Goal: Information Seeking & Learning: Learn about a topic

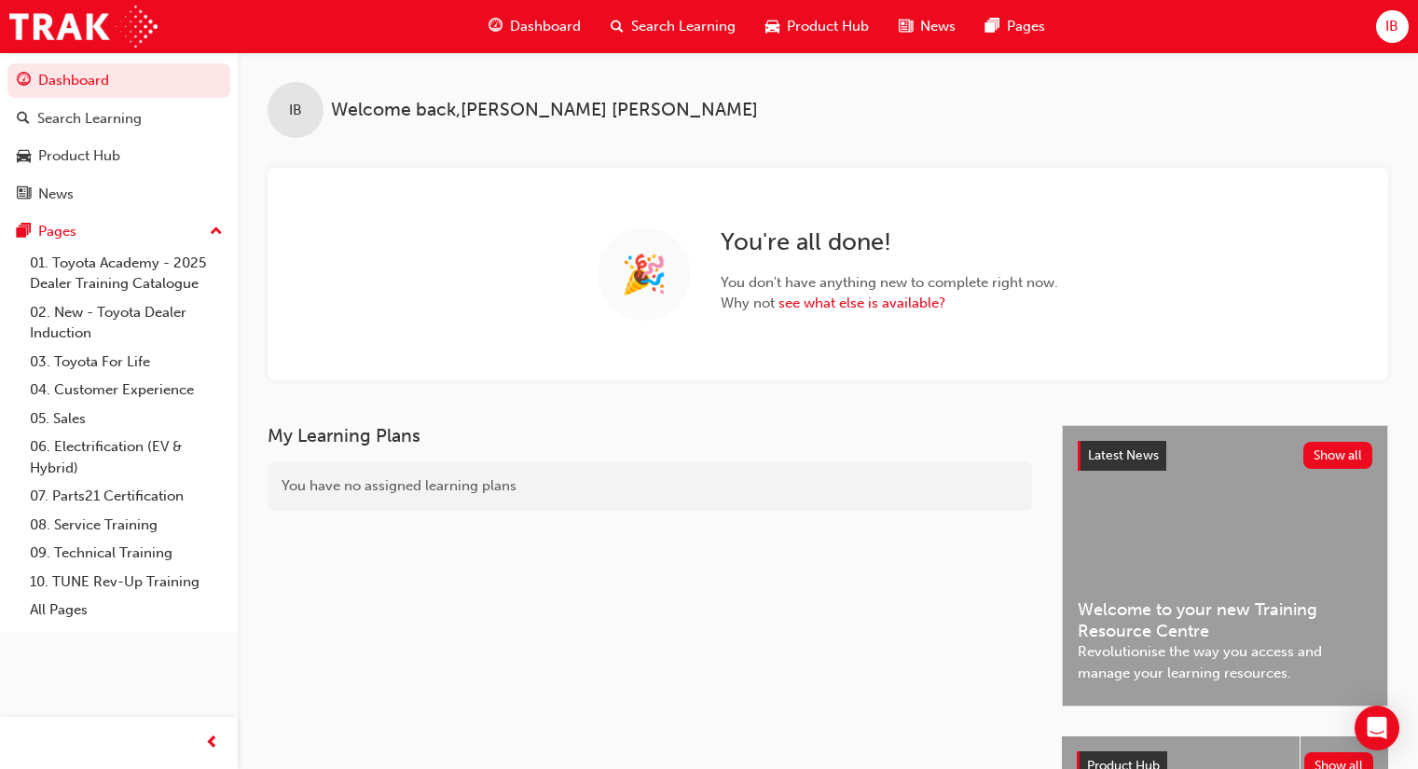
click at [649, 21] on span "Search Learning" at bounding box center [683, 26] width 104 height 21
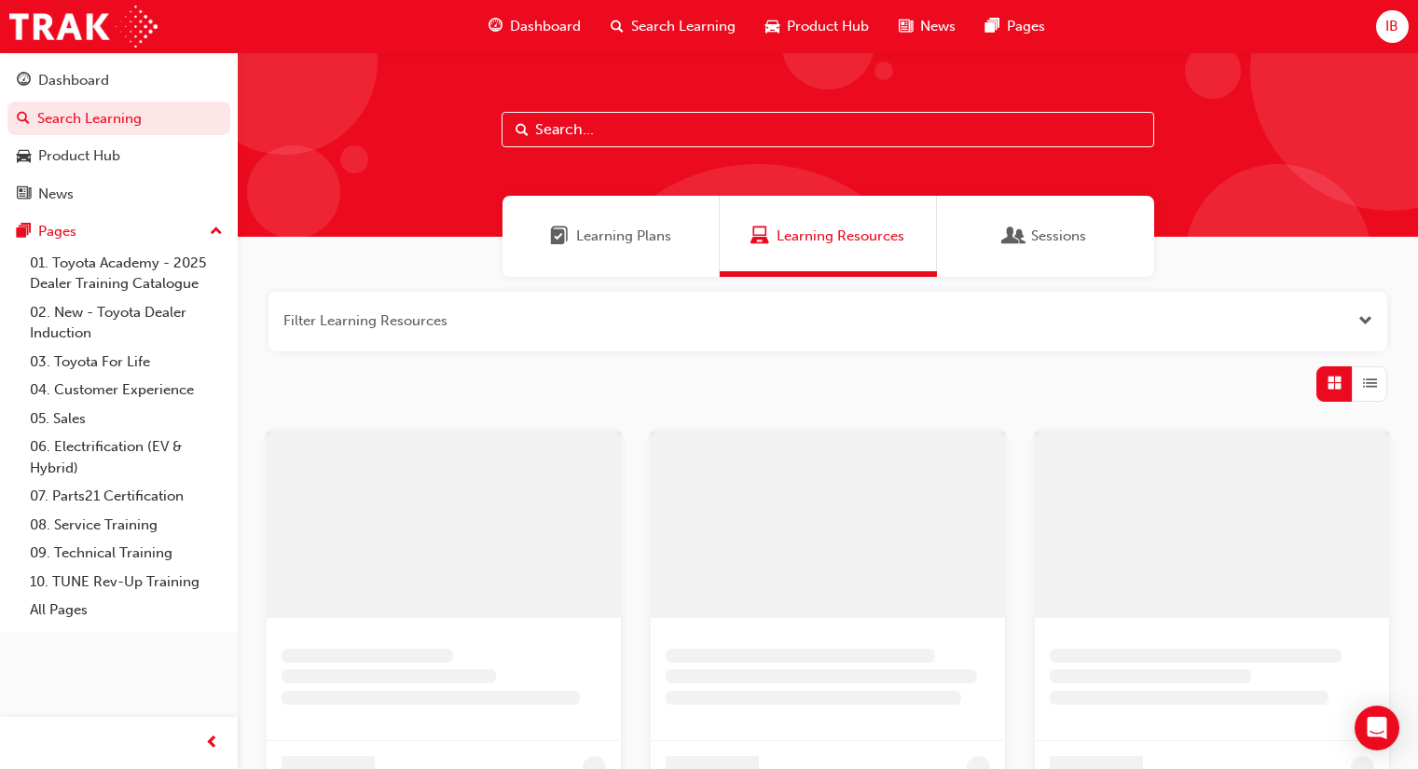
click at [593, 132] on input "text" at bounding box center [828, 129] width 653 height 35
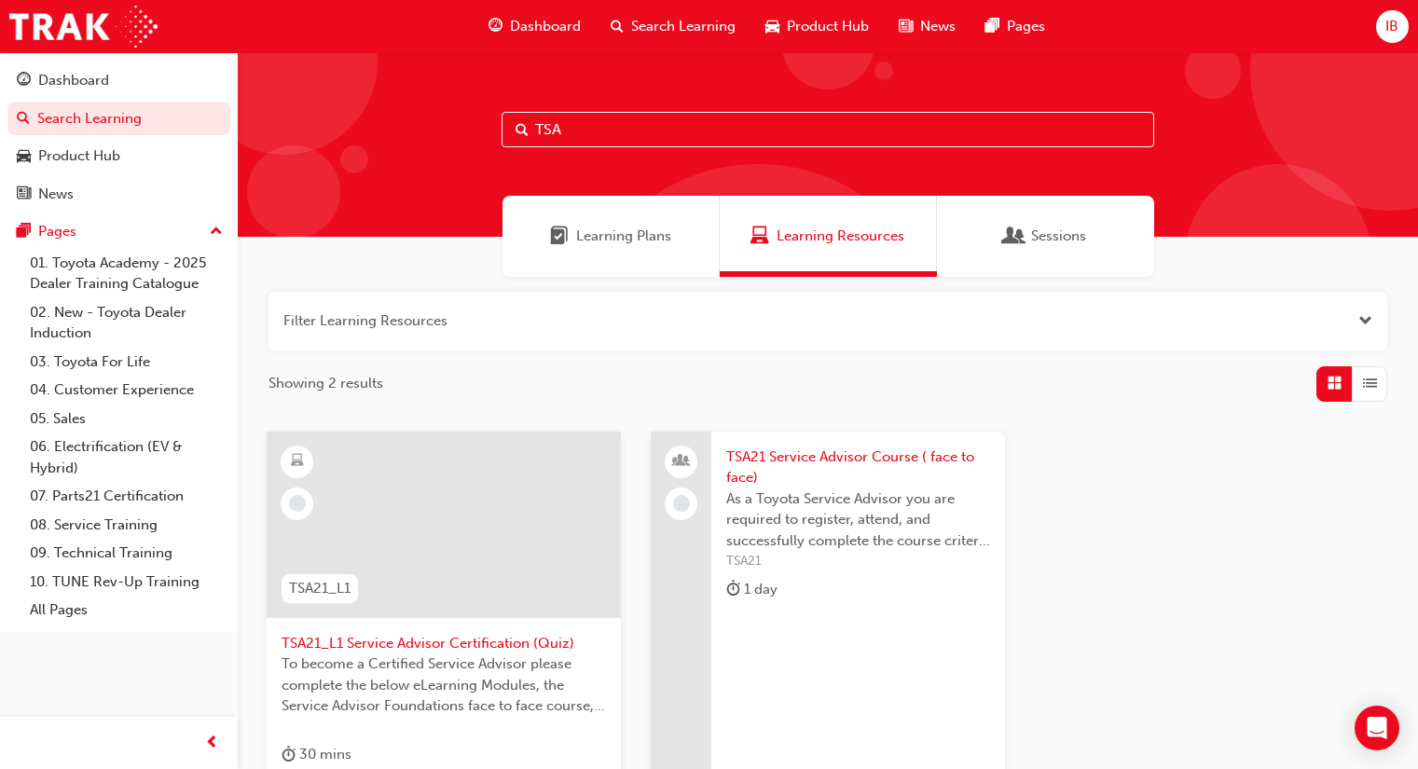
type input "TSA"
click at [862, 450] on span "TSA21 Service Advisor Course ( face to face)" at bounding box center [858, 468] width 264 height 42
